Goal: Task Accomplishment & Management: Use online tool/utility

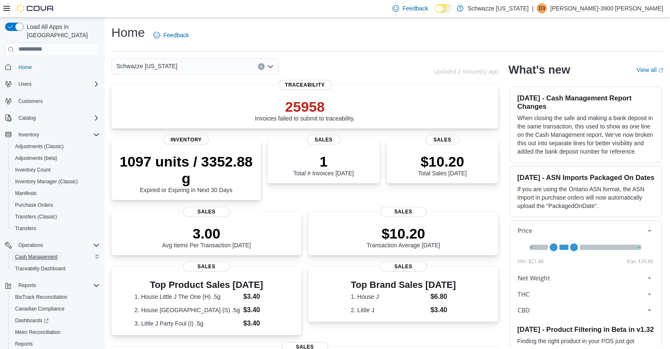
click at [37, 252] on span "Cash Management" at bounding box center [36, 257] width 42 height 10
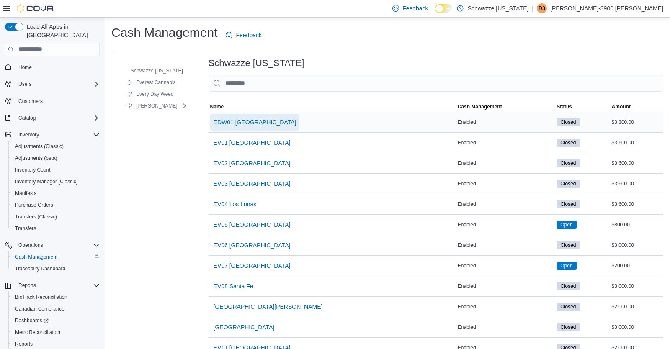
click at [237, 128] on span "EDW01 [GEOGRAPHIC_DATA]" at bounding box center [254, 122] width 83 height 17
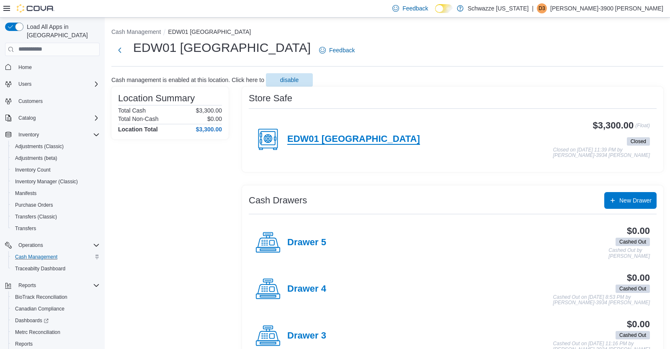
click at [353, 136] on h4 "EDW01 [GEOGRAPHIC_DATA]" at bounding box center [353, 139] width 133 height 11
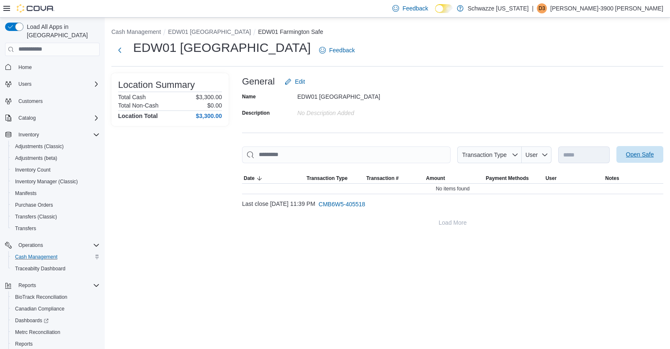
click at [628, 152] on span "Open Safe" at bounding box center [640, 154] width 28 height 8
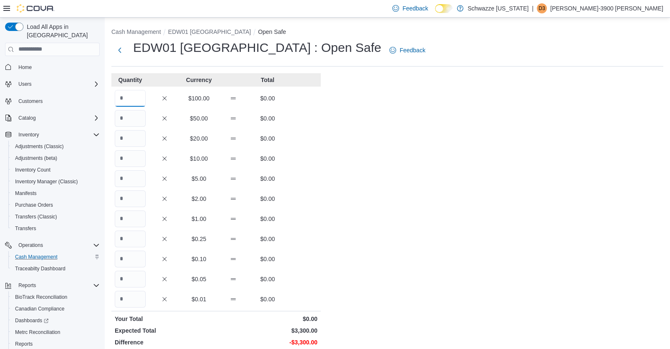
click at [131, 105] on input "Quantity" at bounding box center [130, 98] width 31 height 17
type input "**"
click at [357, 164] on div "Cash Management EDW01 Farmington Open Safe EDW01 Farmington : Open Safe Feedbac…" at bounding box center [387, 236] width 565 height 436
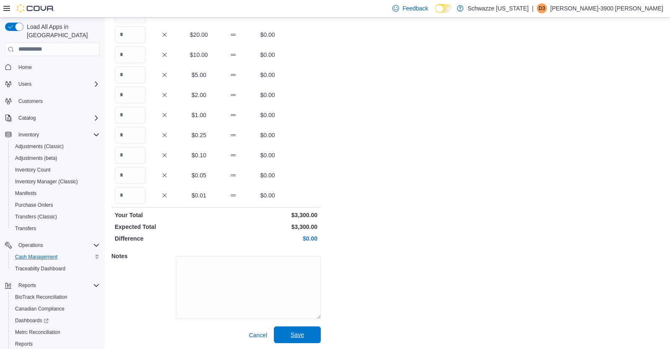
click at [292, 332] on span "Save" at bounding box center [296, 335] width 13 height 8
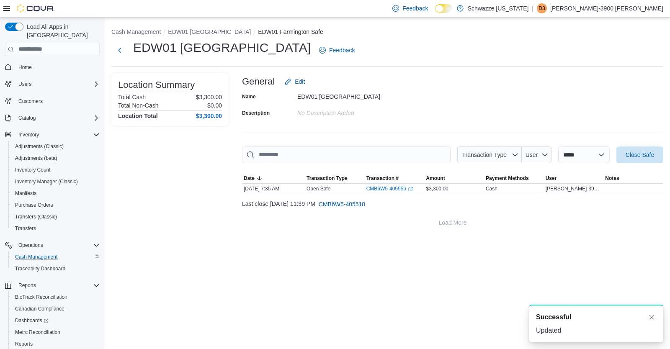
click at [195, 36] on ol "Cash Management [GEOGRAPHIC_DATA] Safe" at bounding box center [387, 33] width 552 height 10
click at [195, 30] on button "EDW01 [GEOGRAPHIC_DATA]" at bounding box center [209, 31] width 83 height 7
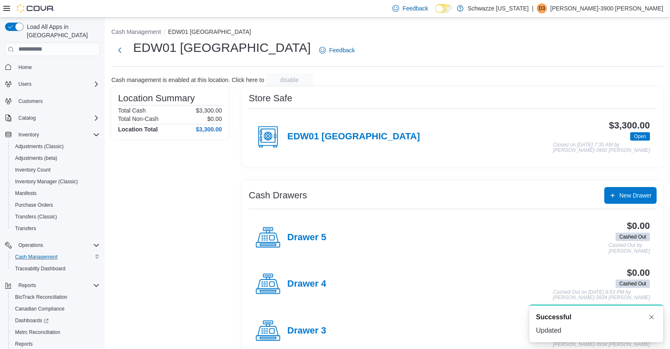
scroll to position [157, 0]
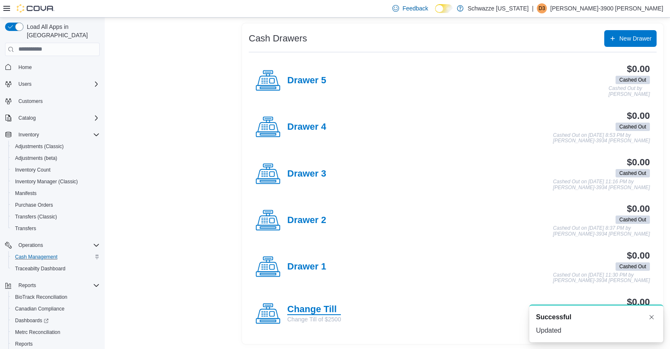
click at [326, 309] on h4 "Change Till" at bounding box center [314, 309] width 54 height 11
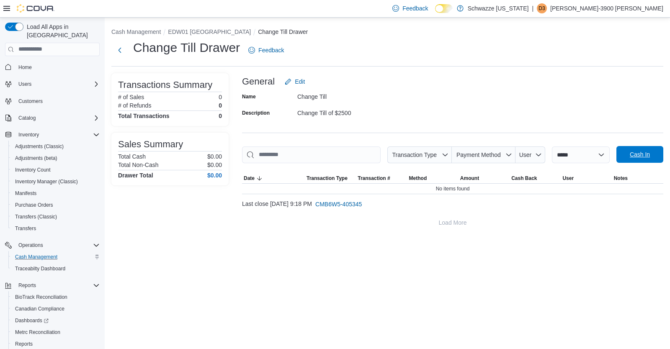
click at [623, 152] on span "Cash In" at bounding box center [639, 154] width 37 height 17
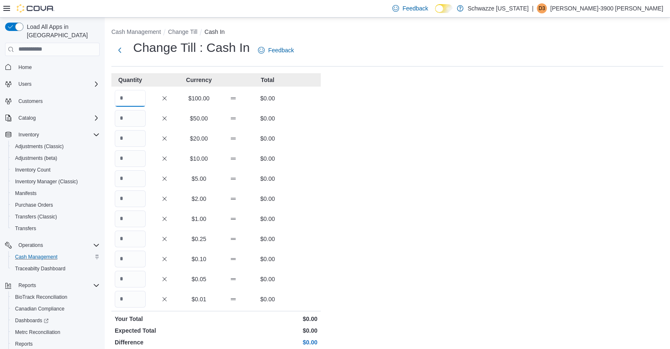
click at [135, 103] on input "Quantity" at bounding box center [130, 98] width 31 height 17
type input "**"
click at [344, 160] on div "Cash Management Change Till Cash In Change Till : Cash In Feedback Quantity Cur…" at bounding box center [387, 236] width 565 height 436
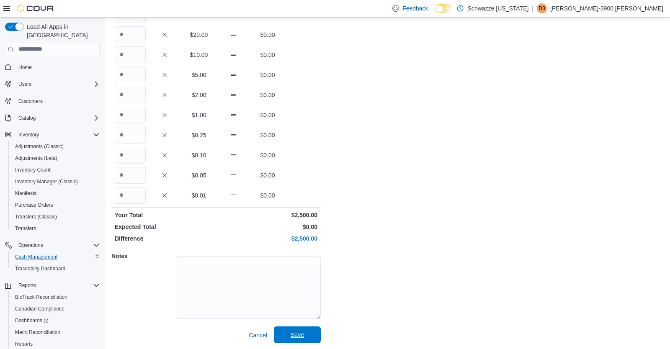
click at [294, 336] on span "Save" at bounding box center [296, 335] width 13 height 8
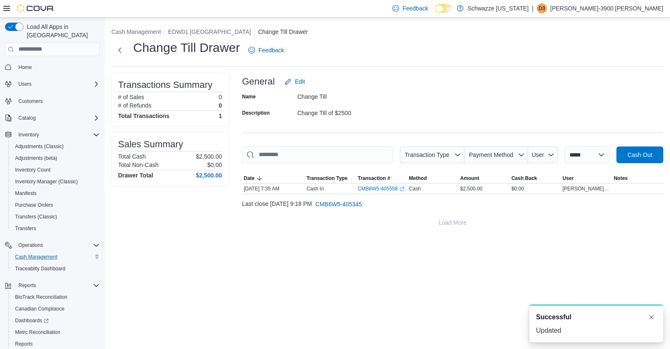
click at [201, 27] on div "**********" at bounding box center [387, 128] width 565 height 220
click at [198, 28] on li "EDW01 [GEOGRAPHIC_DATA]" at bounding box center [213, 32] width 90 height 8
click at [199, 30] on button "EDW01 [GEOGRAPHIC_DATA]" at bounding box center [209, 31] width 83 height 7
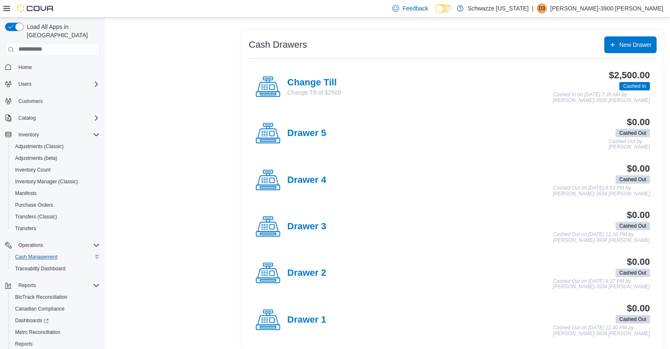
scroll to position [157, 0]
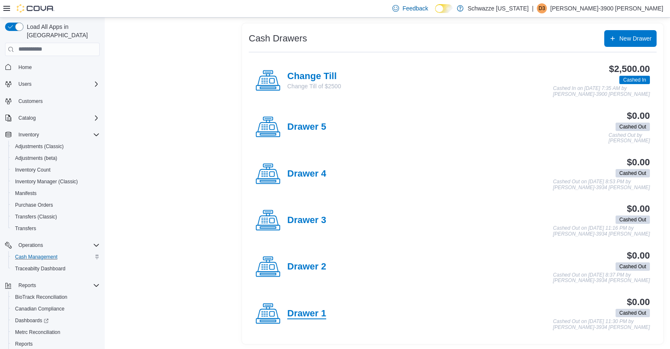
click at [318, 311] on h4 "Drawer 1" at bounding box center [306, 313] width 39 height 11
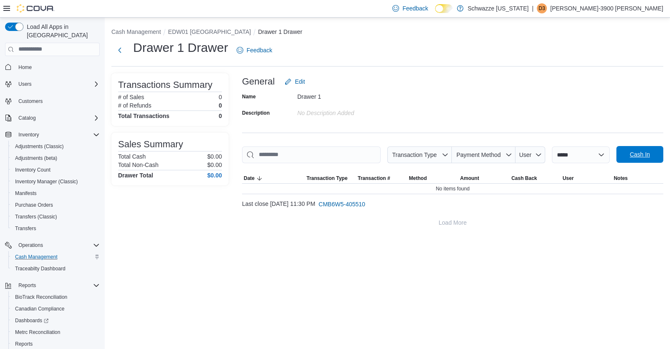
click at [636, 152] on span "Cash In" at bounding box center [639, 154] width 20 height 8
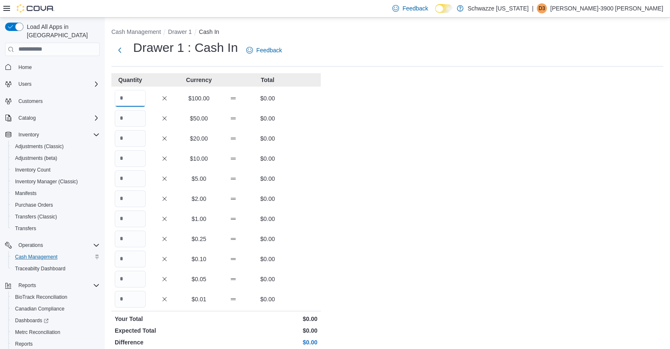
click at [133, 104] on input "Quantity" at bounding box center [130, 98] width 31 height 17
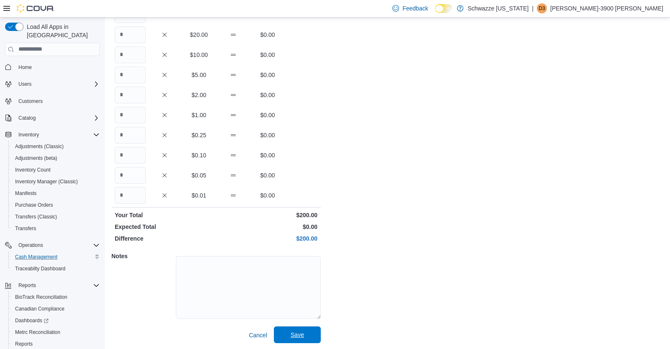
type input "*"
click at [313, 336] on span "Save" at bounding box center [297, 334] width 37 height 17
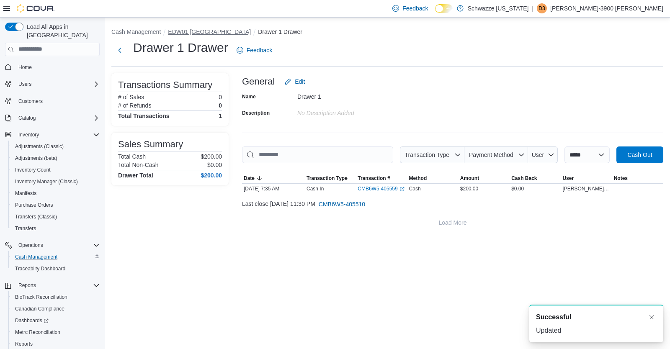
click at [193, 31] on button "EDW01 [GEOGRAPHIC_DATA]" at bounding box center [209, 31] width 83 height 7
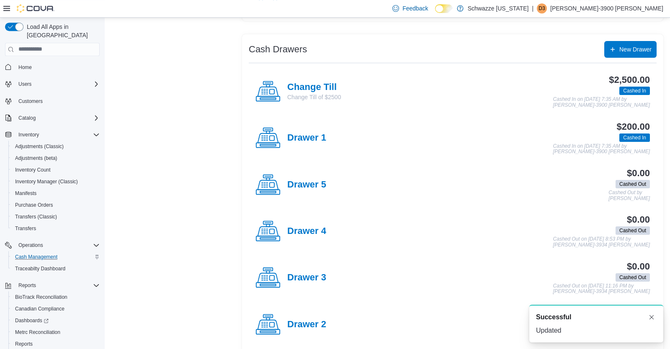
scroll to position [156, 0]
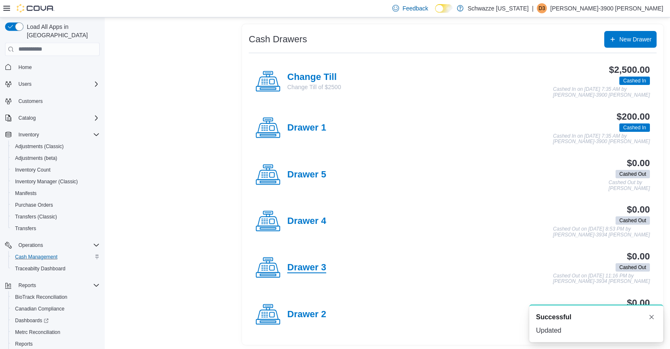
click at [313, 266] on h4 "Drawer 3" at bounding box center [306, 267] width 39 height 11
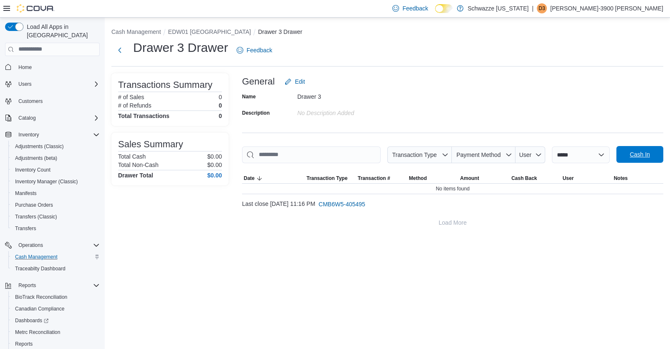
click at [638, 153] on span "Cash In" at bounding box center [639, 154] width 20 height 8
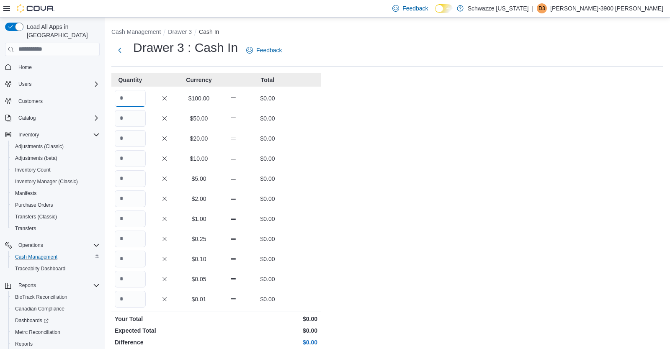
click at [126, 95] on input "Quantity" at bounding box center [130, 98] width 31 height 17
type input "*"
drag, startPoint x: 264, startPoint y: 160, endPoint x: 282, endPoint y: 158, distance: 18.9
click at [282, 158] on p "$0.00" at bounding box center [267, 158] width 31 height 8
click at [407, 232] on div "Cash Management Drawer 3 Cash In Drawer 3 : Cash In Feedback Quantity Currency …" at bounding box center [387, 236] width 565 height 436
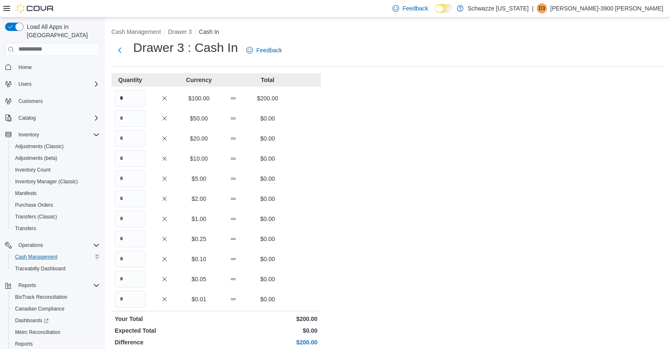
scroll to position [104, 0]
